Goal: Information Seeking & Learning: Learn about a topic

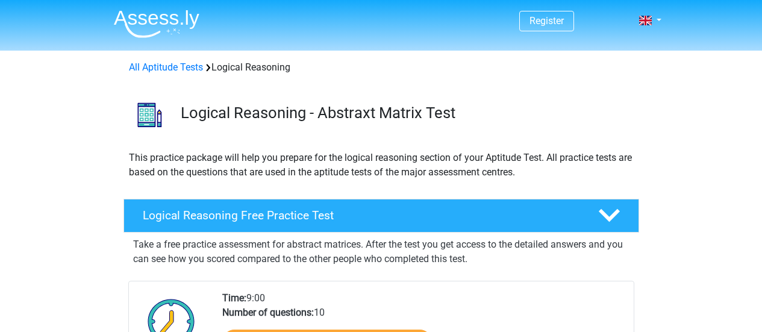
scroll to position [181, 0]
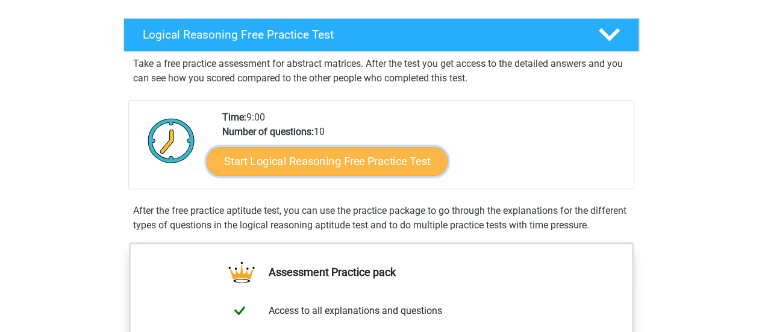
click at [336, 163] on link "Start Logical Reasoning Free Practice Test" at bounding box center [327, 160] width 241 height 29
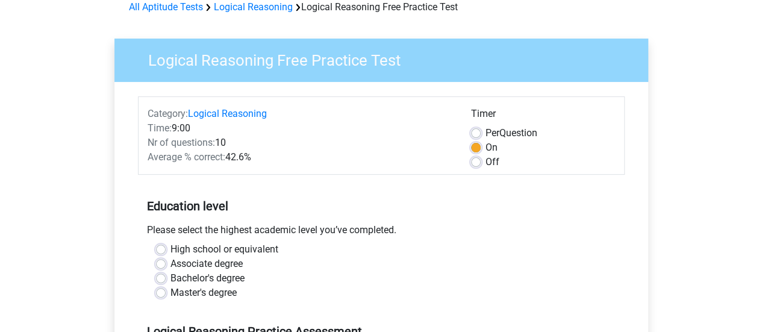
scroll to position [181, 0]
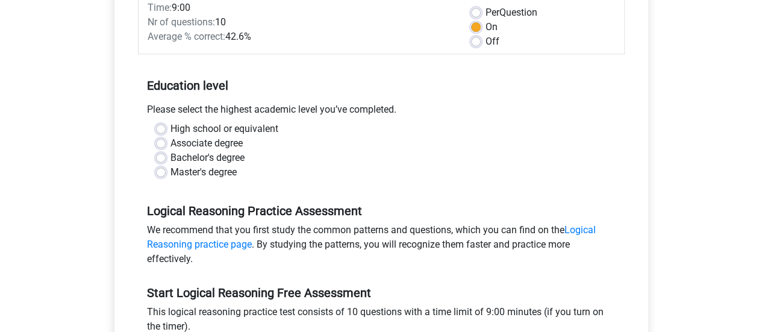
click at [225, 159] on label "Bachelor's degree" at bounding box center [207, 158] width 74 height 14
click at [166, 159] on input "Bachelor's degree" at bounding box center [161, 157] width 10 height 12
radio input "true"
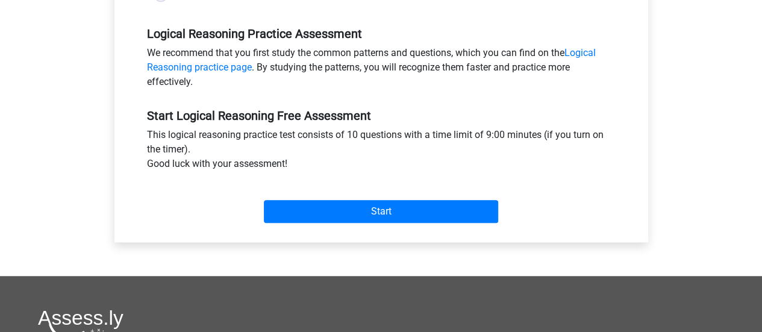
scroll to position [361, 0]
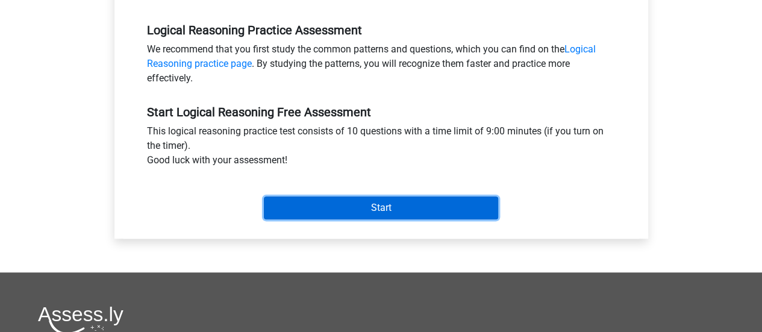
click at [308, 198] on input "Start" at bounding box center [381, 207] width 234 height 23
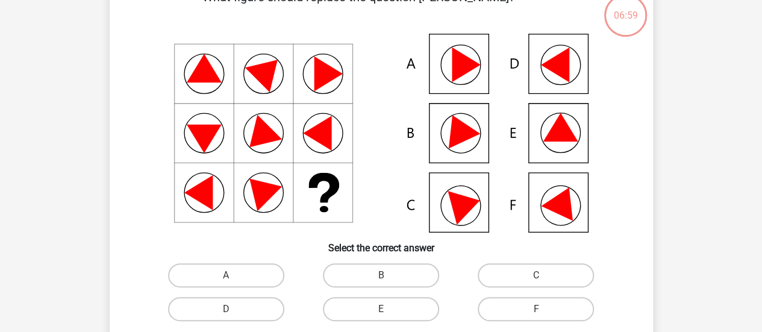
scroll to position [60, 0]
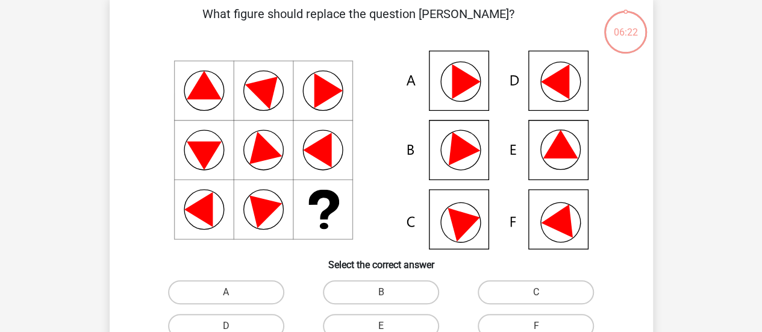
click at [472, 227] on icon at bounding box center [381, 150] width 485 height 199
click at [410, 293] on label "B" at bounding box center [381, 292] width 116 height 24
click at [388, 293] on input "B" at bounding box center [385, 296] width 8 height 8
radio input "true"
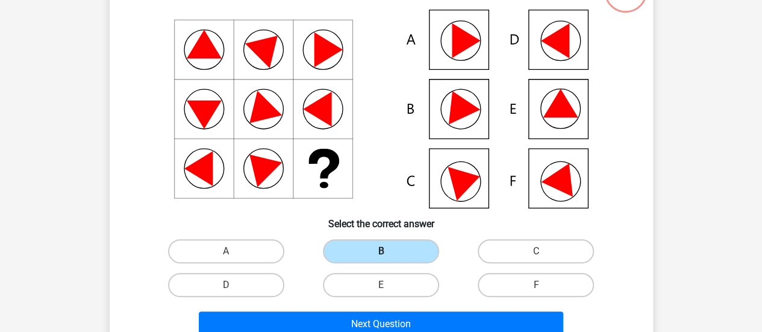
scroll to position [120, 0]
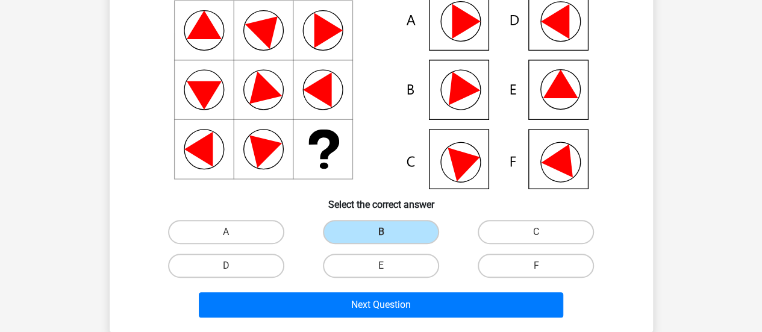
click at [457, 170] on icon at bounding box center [465, 160] width 37 height 41
click at [490, 233] on label "C" at bounding box center [536, 232] width 116 height 24
click at [536, 233] on input "C" at bounding box center [540, 236] width 8 height 8
radio input "true"
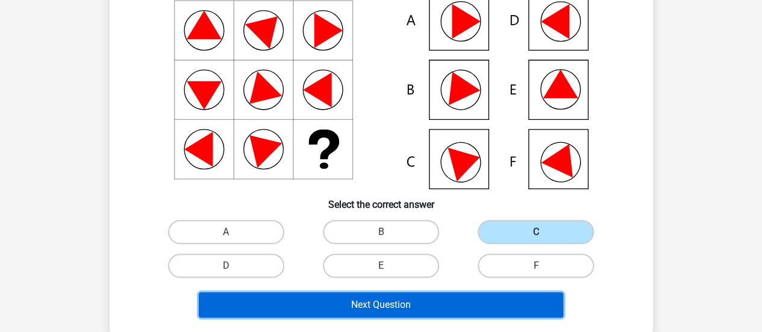
click at [430, 304] on button "Next Question" at bounding box center [381, 304] width 364 height 25
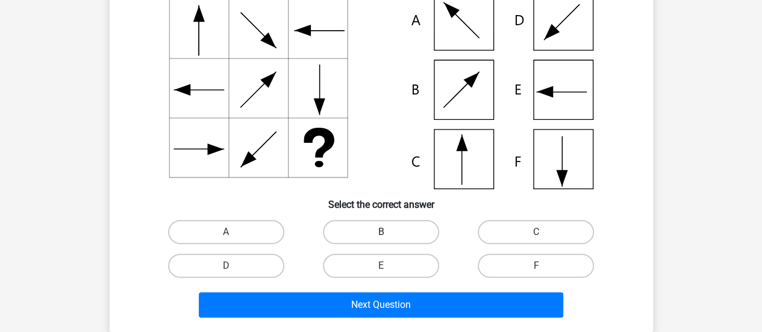
scroll to position [55, 0]
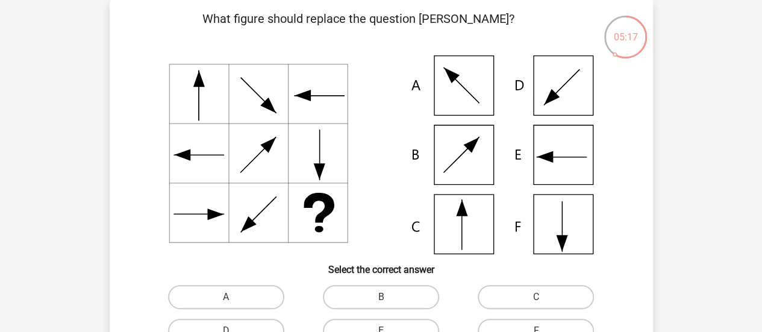
click at [626, 40] on div "05:17" at bounding box center [625, 29] width 45 height 30
click at [626, 40] on div "05:16" at bounding box center [625, 29] width 45 height 30
click at [579, 39] on p "What figure should replace the question [PERSON_NAME]?" at bounding box center [359, 28] width 460 height 36
click at [500, 295] on label "C" at bounding box center [536, 297] width 116 height 24
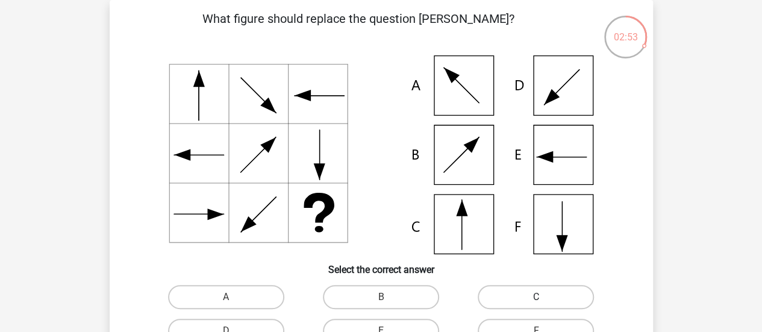
click at [536, 297] on input "C" at bounding box center [540, 301] width 8 height 8
radio input "true"
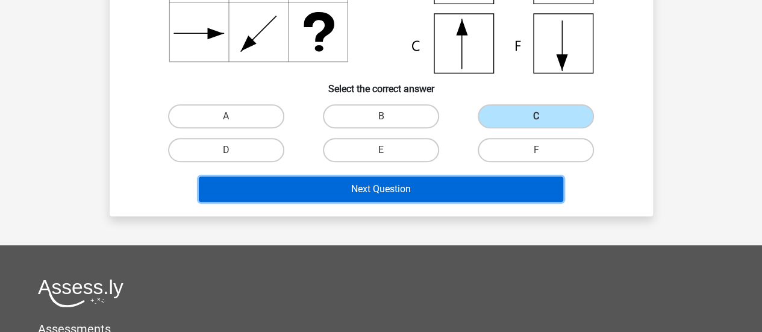
click at [384, 196] on button "Next Question" at bounding box center [381, 188] width 364 height 25
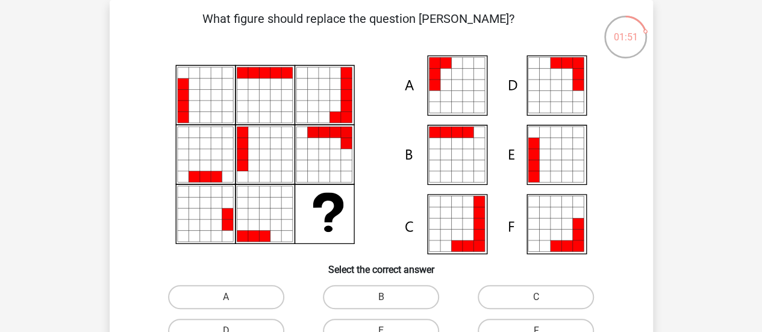
click at [227, 282] on div "A" at bounding box center [226, 297] width 155 height 34
click at [232, 285] on label "A" at bounding box center [226, 297] width 116 height 24
click at [232, 297] on input "A" at bounding box center [230, 301] width 8 height 8
radio input "true"
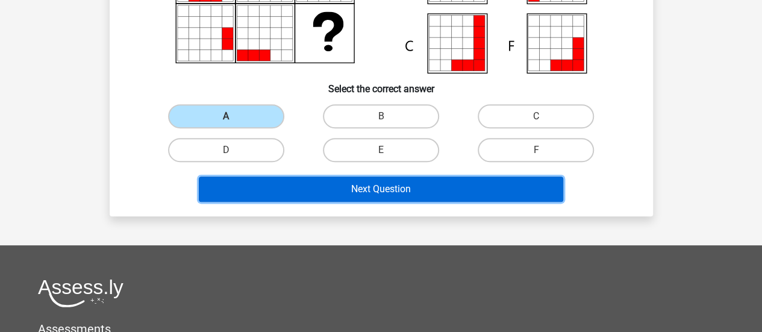
click at [392, 182] on button "Next Question" at bounding box center [381, 188] width 364 height 25
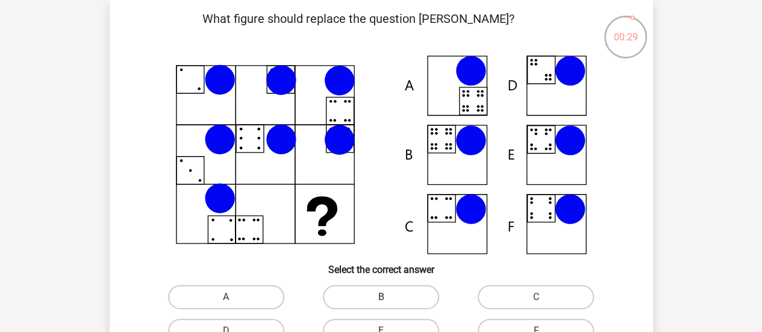
click at [400, 295] on label "B" at bounding box center [381, 297] width 116 height 24
click at [388, 297] on input "B" at bounding box center [385, 301] width 8 height 8
radio input "true"
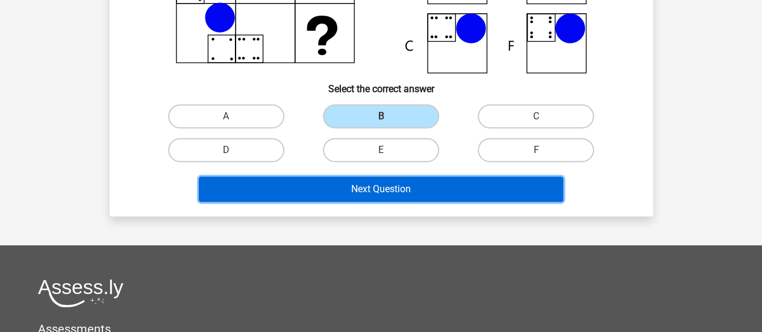
click at [388, 191] on button "Next Question" at bounding box center [381, 188] width 364 height 25
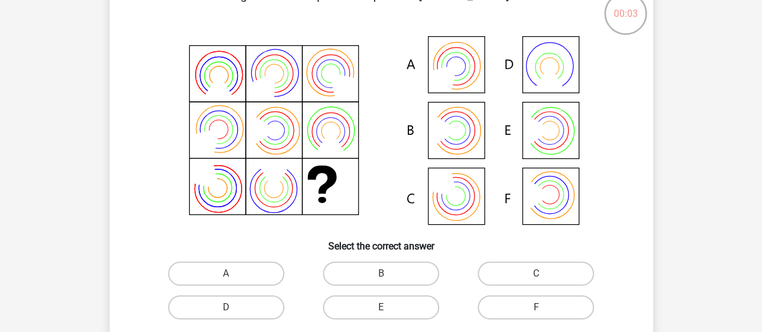
scroll to position [60, 0]
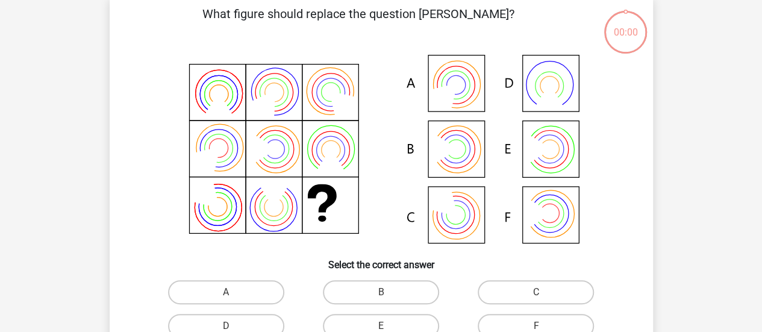
click at [352, 294] on label "B" at bounding box center [381, 292] width 116 height 24
click at [381, 294] on input "B" at bounding box center [385, 296] width 8 height 8
radio input "true"
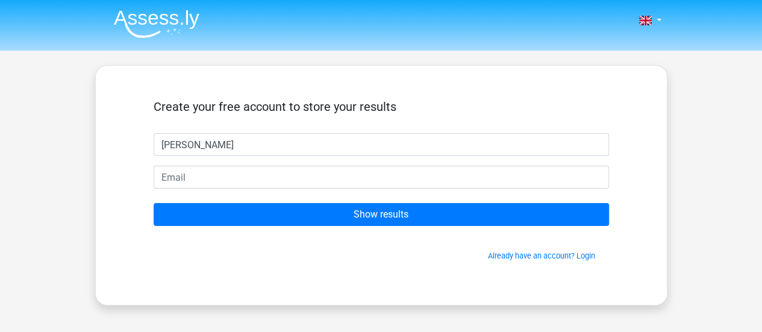
type input "[PERSON_NAME]"
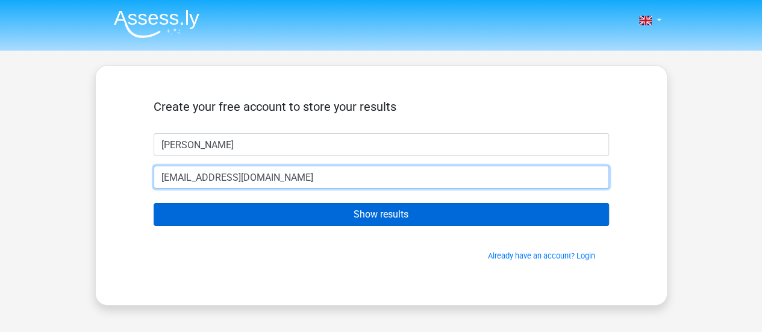
type input "[EMAIL_ADDRESS][DOMAIN_NAME]"
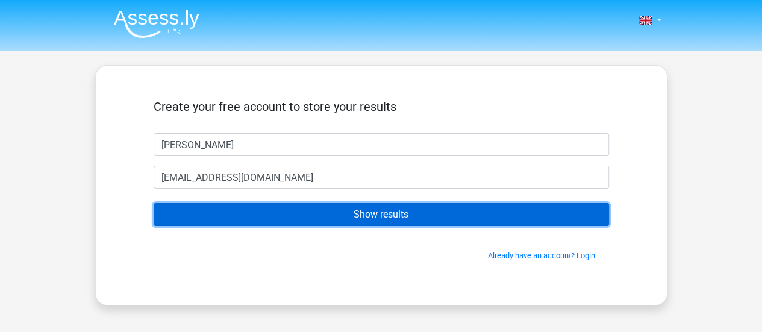
click at [441, 213] on input "Show results" at bounding box center [381, 214] width 455 height 23
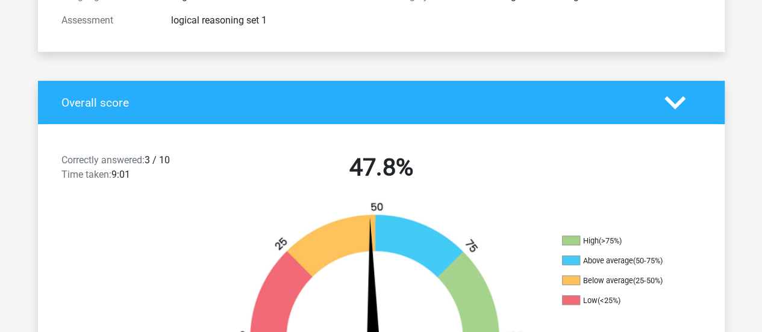
scroll to position [181, 0]
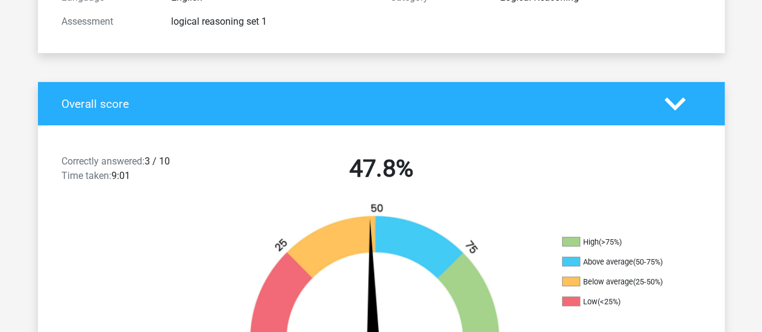
click at [670, 104] on polygon at bounding box center [674, 103] width 21 height 13
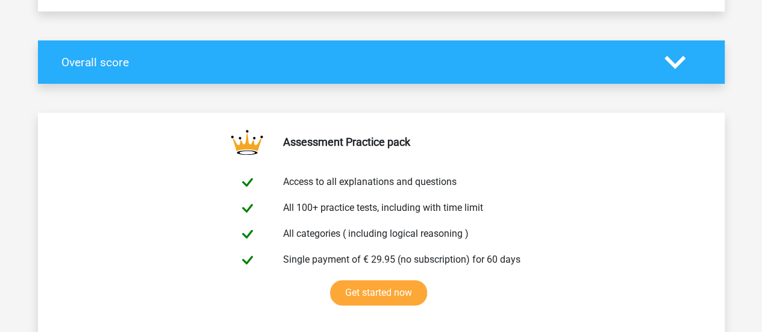
scroll to position [241, 0]
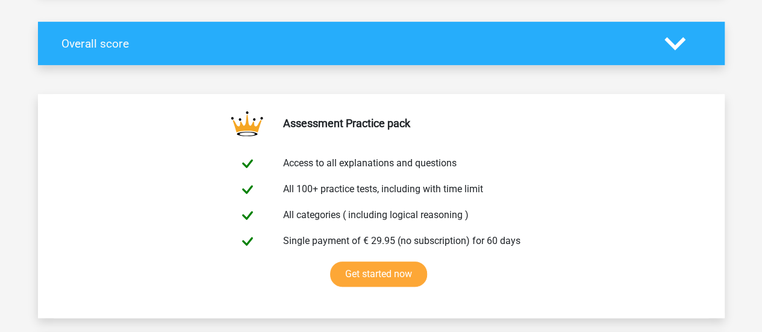
click at [687, 34] on div at bounding box center [682, 43] width 55 height 21
click at [680, 49] on icon at bounding box center [674, 43] width 21 height 21
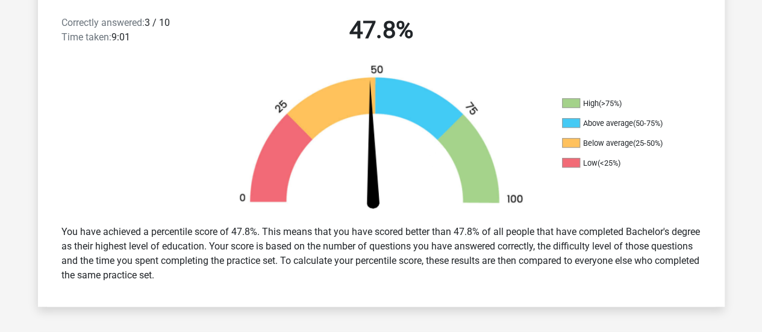
scroll to position [301, 0]
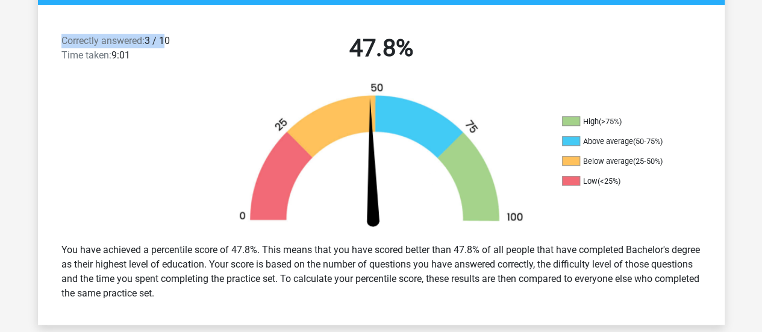
drag, startPoint x: 57, startPoint y: 43, endPoint x: 168, endPoint y: 66, distance: 113.6
click at [166, 48] on div "Correctly answered: 3 / 10 Time taken: 9:01" at bounding box center [134, 51] width 164 height 34
click at [168, 66] on div "Correctly answered: 3 / 10 Time taken: 9:01" at bounding box center [134, 51] width 164 height 34
